Goal: Information Seeking & Learning: Learn about a topic

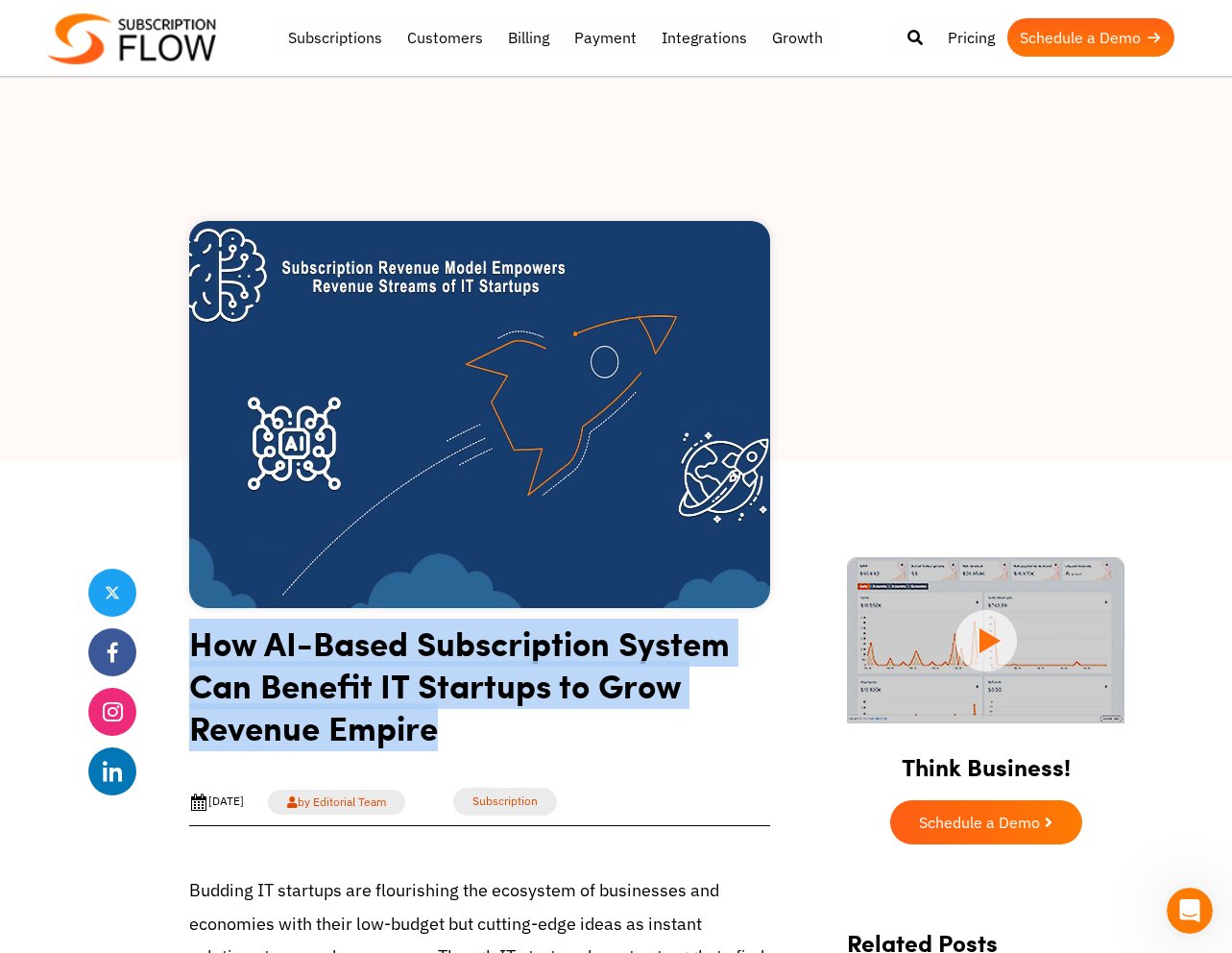
drag, startPoint x: 456, startPoint y: 732, endPoint x: 192, endPoint y: 641, distance: 279.2
click at [192, 641] on h1 "How AI-Based Subscription System Can Benefit IT Startups to Grow Revenue Empire" at bounding box center [479, 692] width 581 height 141
copy h1 "How AI-Based Subscription System Can Benefit IT Startups to Grow Revenue Empire"
drag, startPoint x: 299, startPoint y: 801, endPoint x: 213, endPoint y: 821, distance: 88.3
click at [213, 821] on div "[DATE] by Editorial Team Subscription Share" at bounding box center [479, 802] width 581 height 48
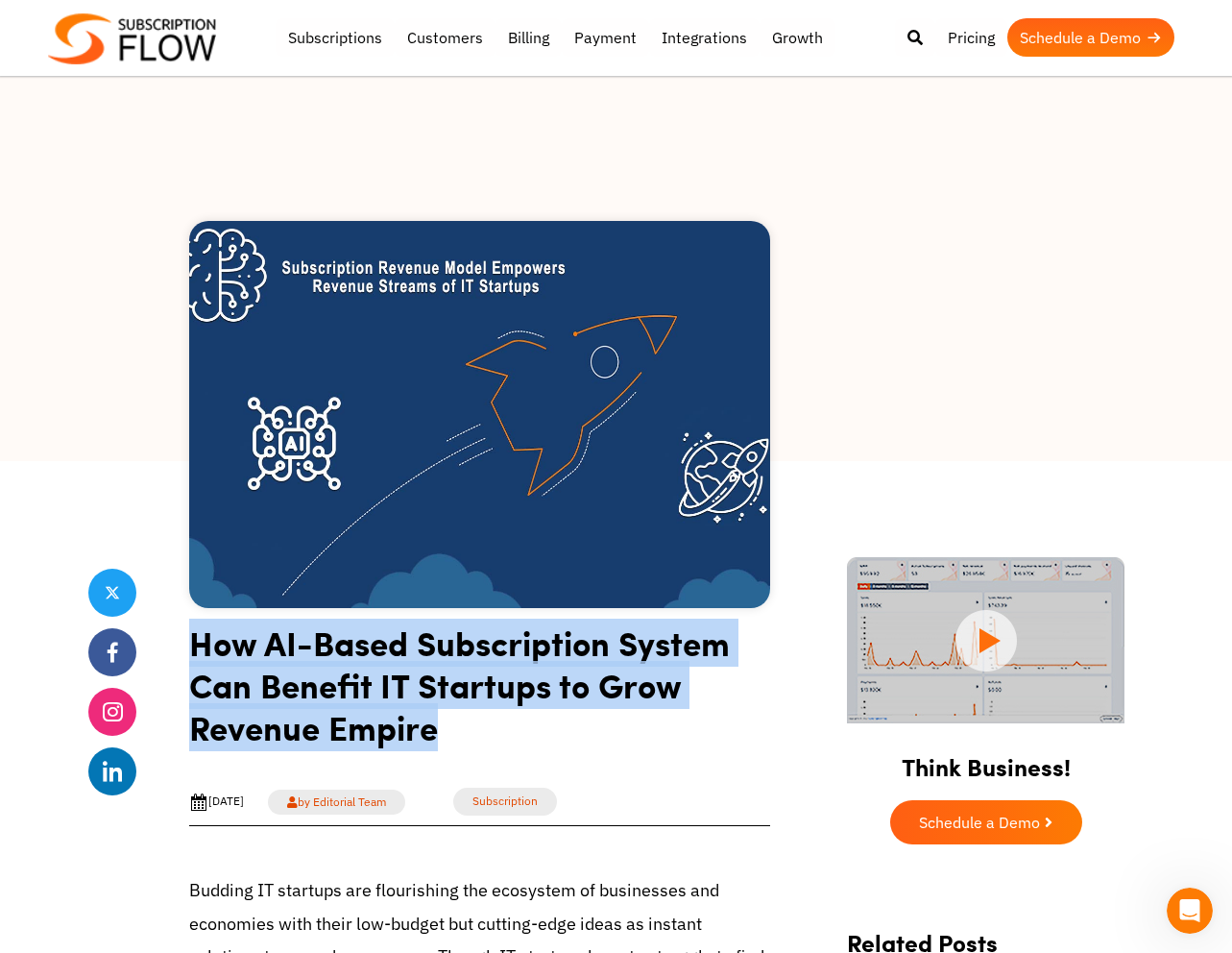
copy div "[DATE]"
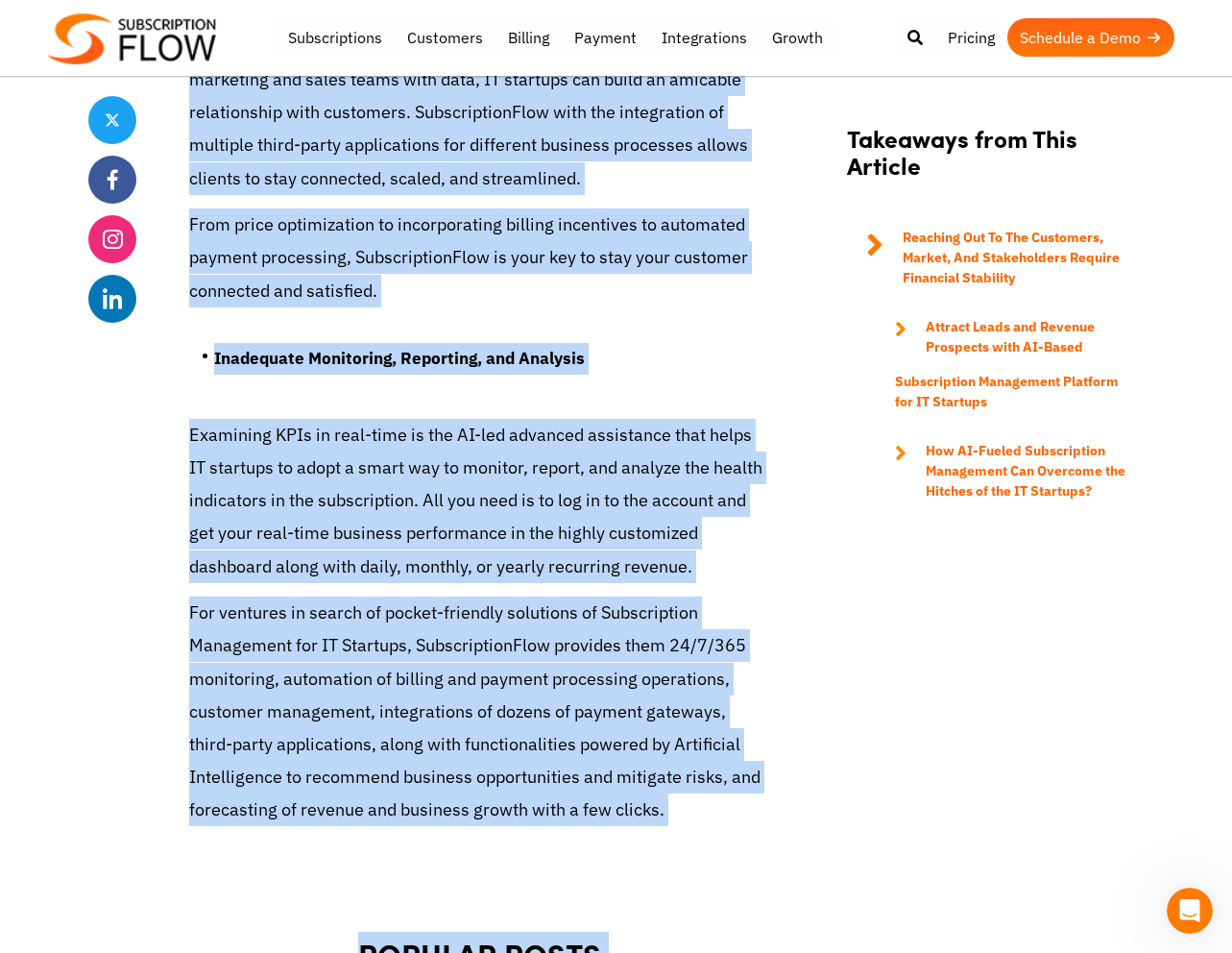
scroll to position [5569, 0]
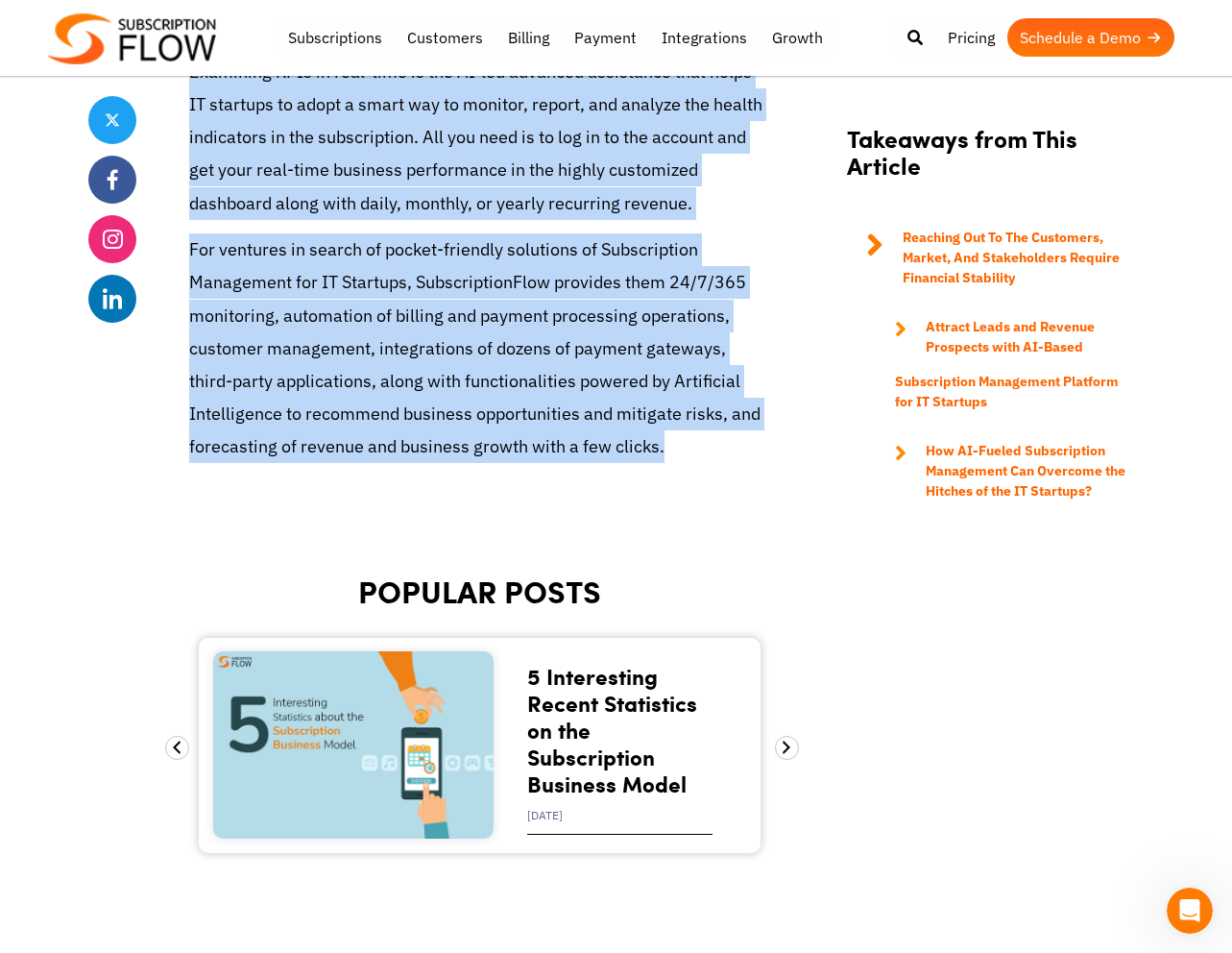
drag, startPoint x: 188, startPoint y: 155, endPoint x: 680, endPoint y: 389, distance: 544.8
copy article "How AI-Based Subscription System Can Benefit IT Startups to Grow Revenue Empire…"
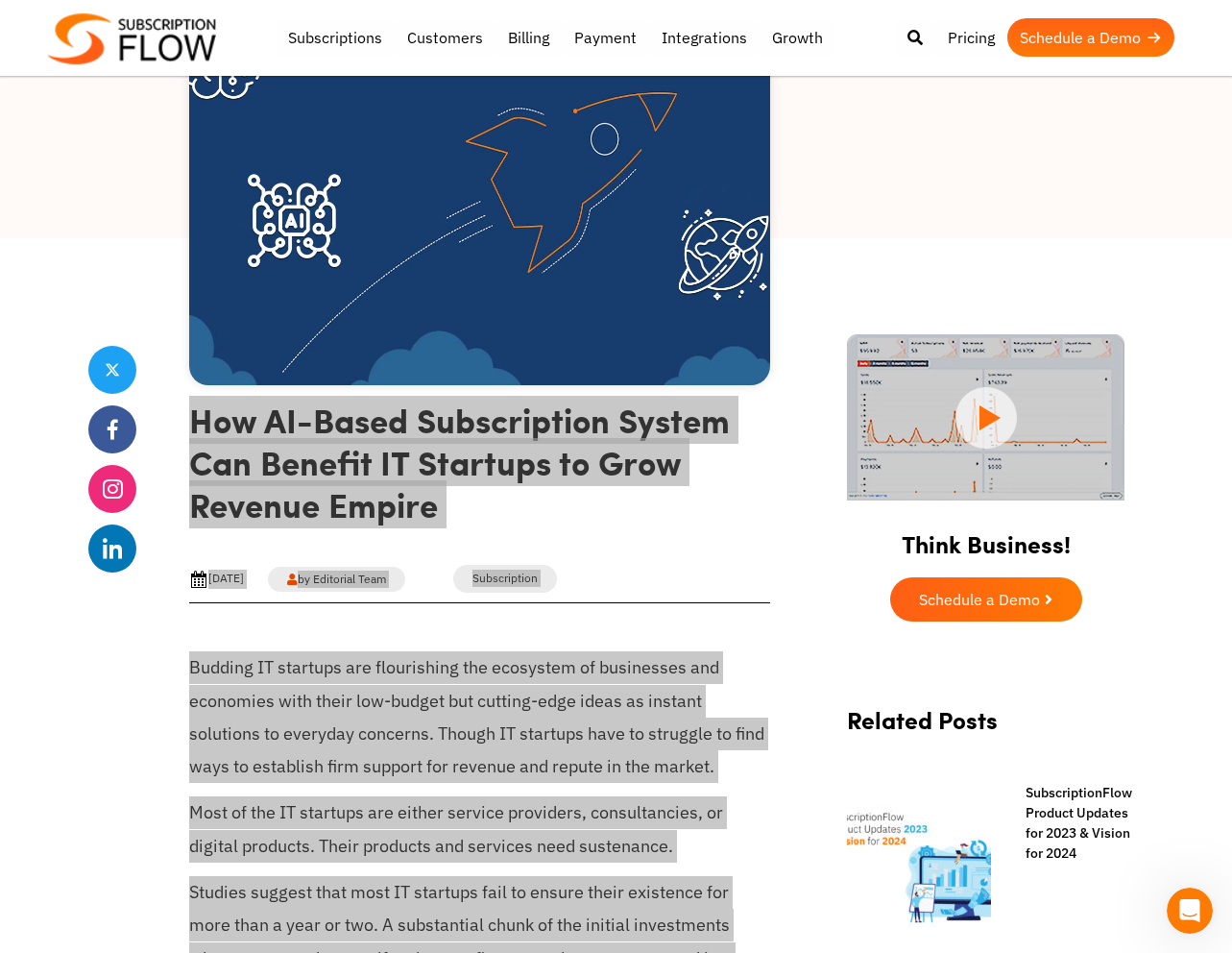
scroll to position [192, 0]
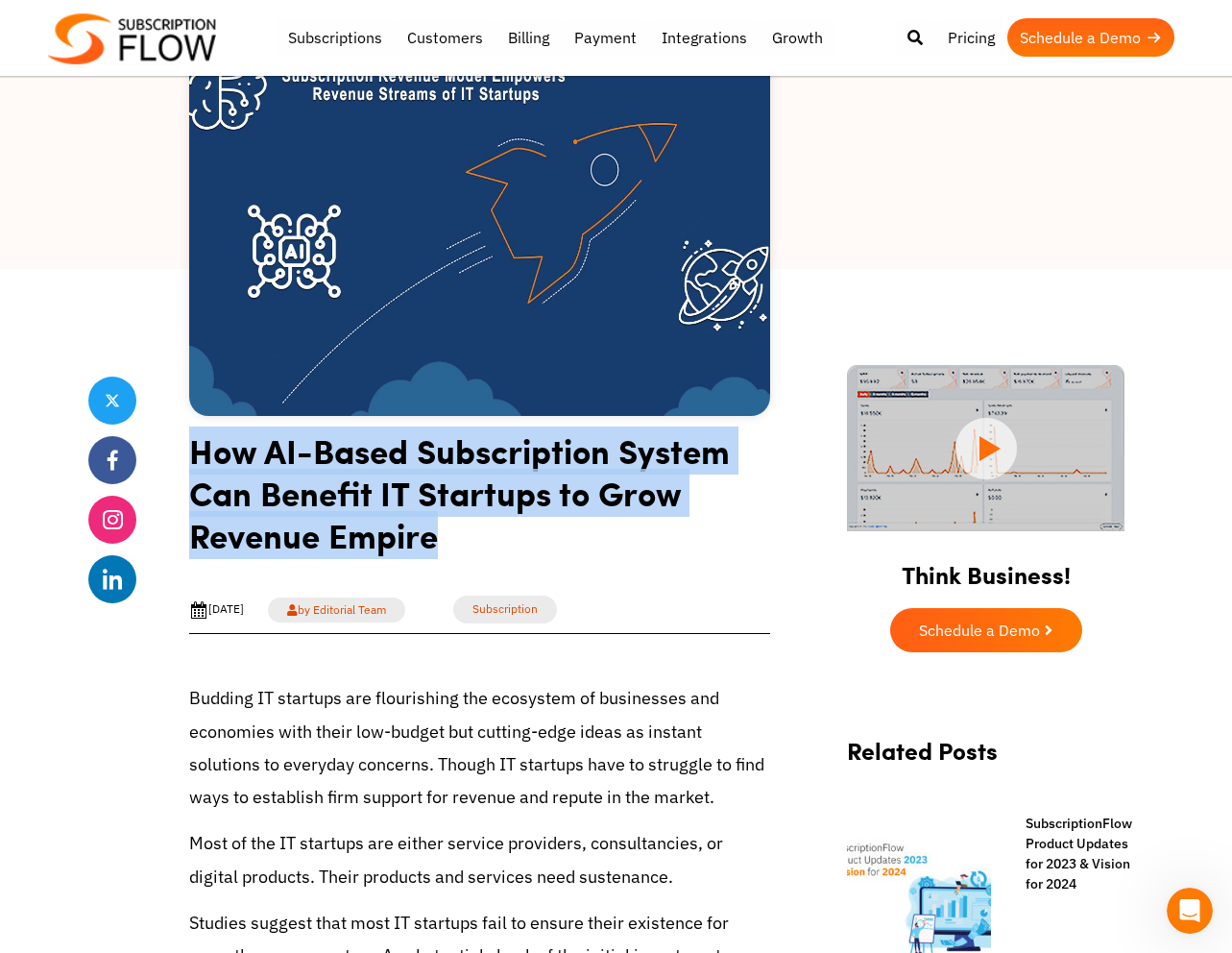
drag, startPoint x: 447, startPoint y: 548, endPoint x: 190, endPoint y: 474, distance: 267.4
click at [190, 474] on h1 "How AI-Based Subscription System Can Benefit IT Startups to Grow Revenue Empire" at bounding box center [479, 500] width 581 height 141
copy h1 "How AI-Based Subscription System Can Benefit IT Startups to Grow Revenue Empire"
